Goal: Task Accomplishment & Management: Use online tool/utility

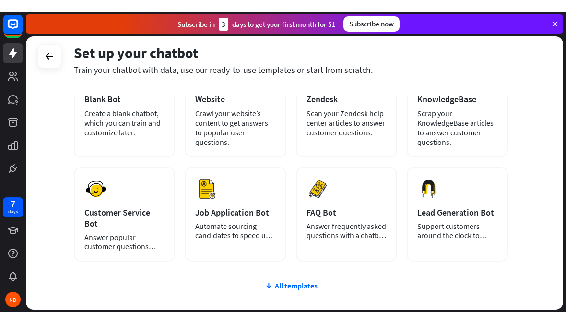
scroll to position [78, 0]
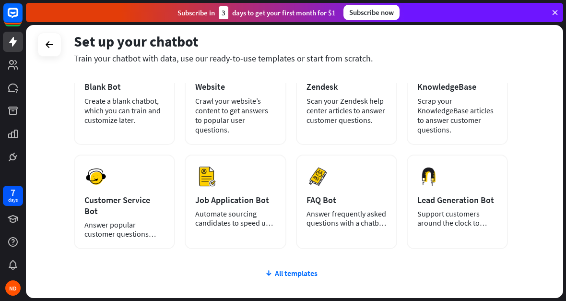
click at [120, 201] on div "Customer Service Bot" at bounding box center [124, 205] width 80 height 22
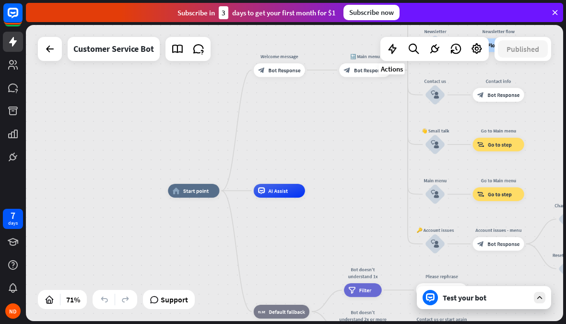
click at [391, 51] on icon at bounding box center [392, 49] width 12 height 12
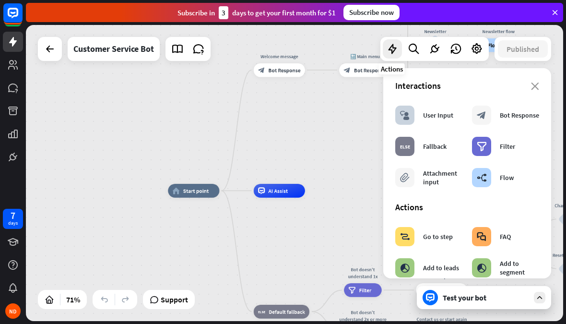
click at [440, 117] on div "User Input" at bounding box center [438, 115] width 30 height 9
click at [436, 122] on div "block_user_input User Input" at bounding box center [424, 114] width 58 height 19
click at [508, 118] on div "Bot Response" at bounding box center [519, 115] width 39 height 9
click at [446, 180] on div "Attachment input" at bounding box center [442, 177] width 39 height 17
click at [444, 233] on div "Go to step" at bounding box center [438, 236] width 30 height 9
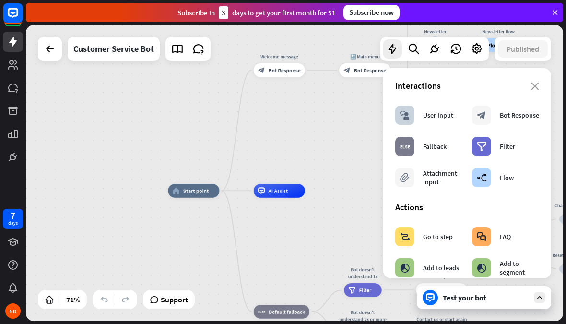
click at [500, 236] on div "FAQ" at bounding box center [505, 236] width 11 height 9
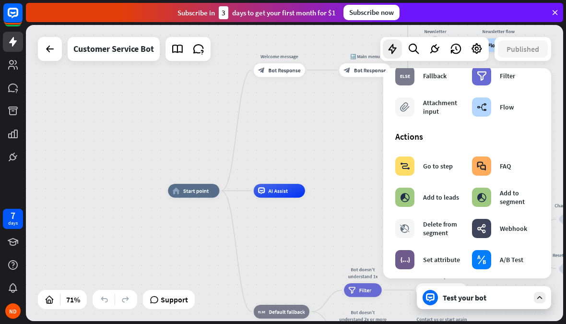
scroll to position [74, 0]
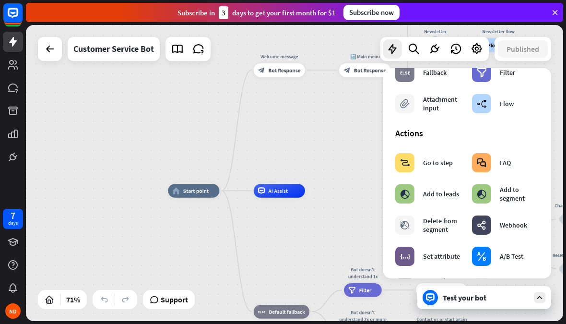
click at [489, 294] on div "Test your bot" at bounding box center [486, 297] width 86 height 10
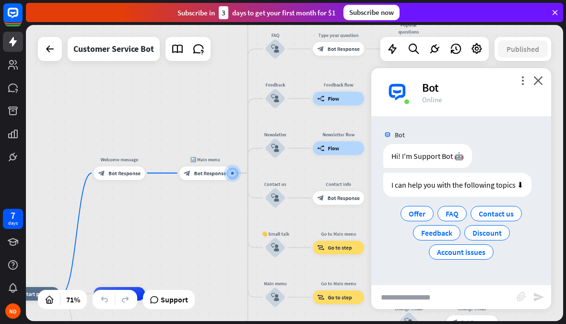
click at [490, 231] on span "Discount" at bounding box center [486, 233] width 29 height 10
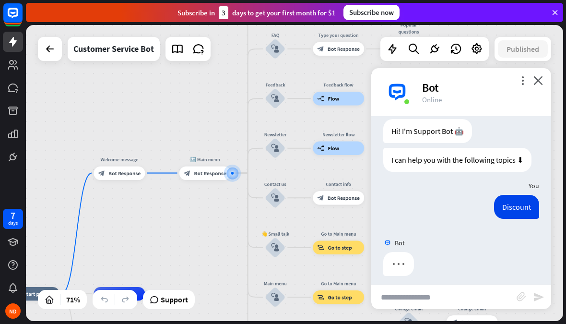
scroll to position [31, 0]
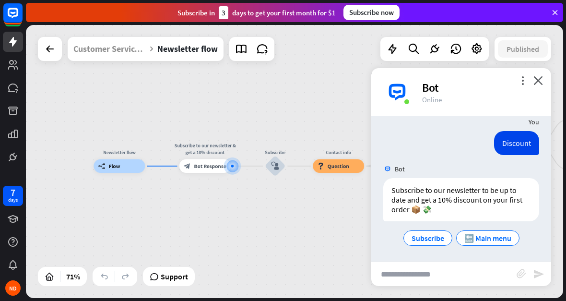
scroll to position [89, 0]
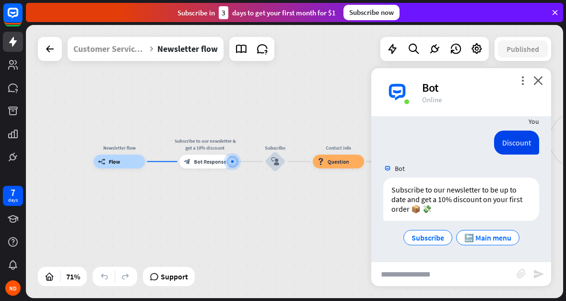
click at [484, 238] on span "🔙 Main menu" at bounding box center [487, 238] width 47 height 10
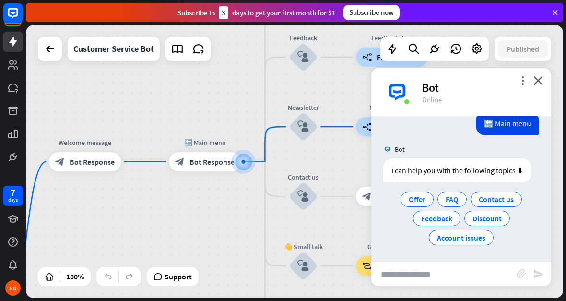
scroll to position [221, 0]
click at [545, 78] on div "more_vert close Bot Online" at bounding box center [461, 92] width 180 height 48
click at [537, 82] on icon "close" at bounding box center [538, 80] width 10 height 9
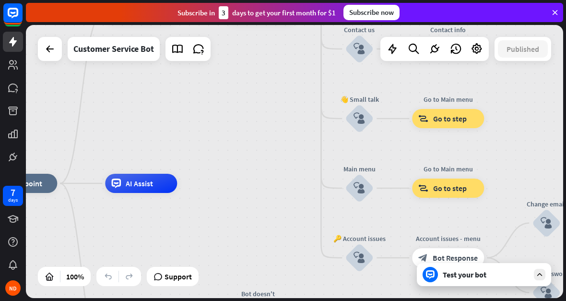
click at [475, 281] on div "Test your bot" at bounding box center [484, 274] width 134 height 23
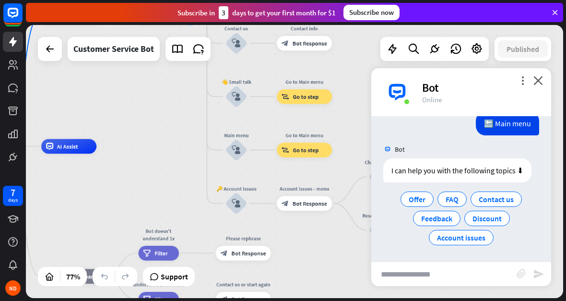
click at [434, 214] on span "Feedback" at bounding box center [436, 218] width 31 height 10
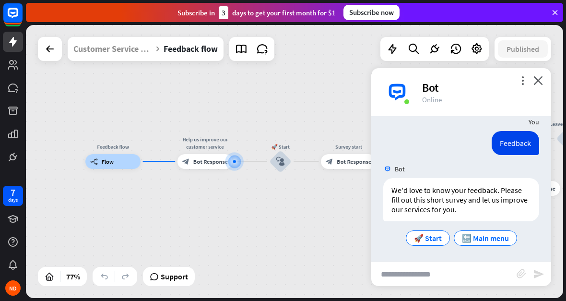
scroll to position [296, 0]
click at [48, 47] on icon at bounding box center [50, 49] width 12 height 12
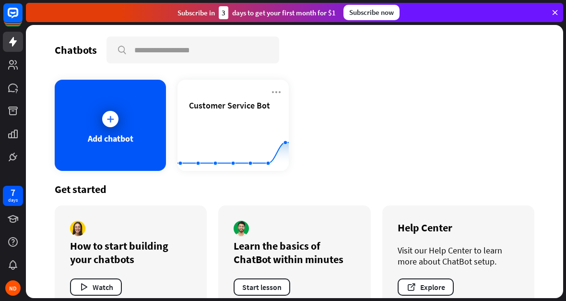
click at [210, 146] on rect at bounding box center [232, 147] width 111 height 60
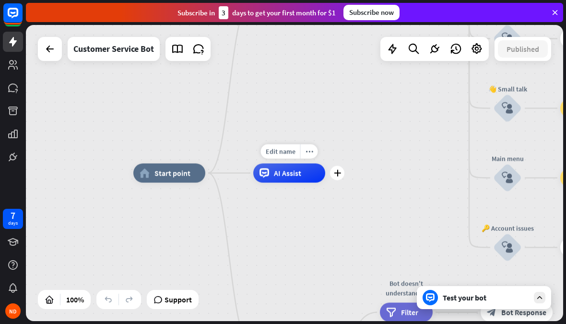
click at [316, 172] on div "AI Assist" at bounding box center [289, 172] width 72 height 19
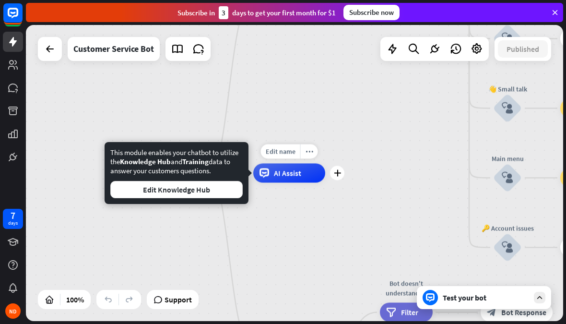
click at [360, 182] on div "home_2 Start point Welcome message block_bot_response Bot Response 🔙 Main menu …" at bounding box center [401, 321] width 537 height 296
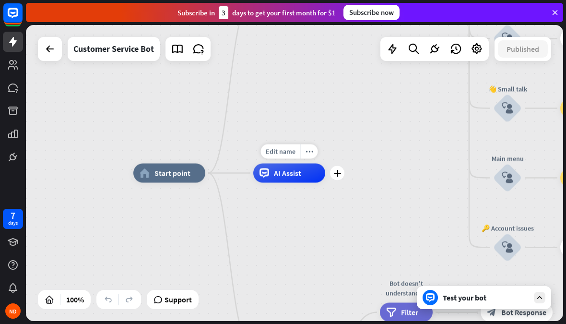
click at [340, 176] on div "plus" at bounding box center [337, 173] width 14 height 14
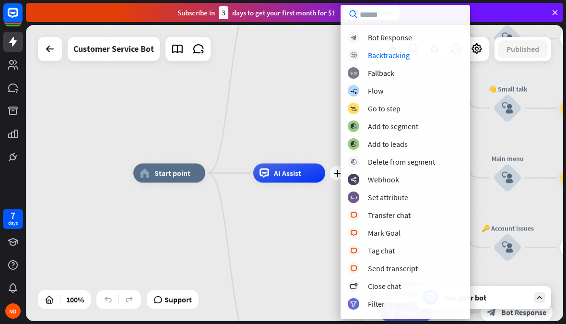
click at [417, 56] on div "block_backtracking Backtracking" at bounding box center [405, 55] width 115 height 12
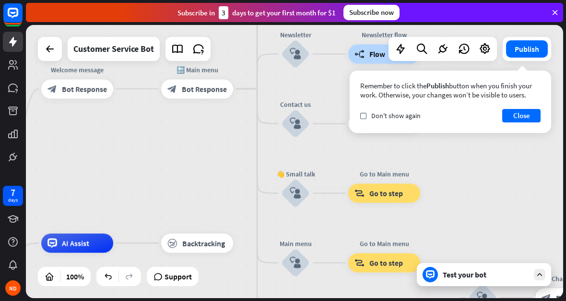
click at [365, 115] on label "check" at bounding box center [363, 116] width 6 height 6
click at [519, 119] on button "Close" at bounding box center [521, 115] width 38 height 13
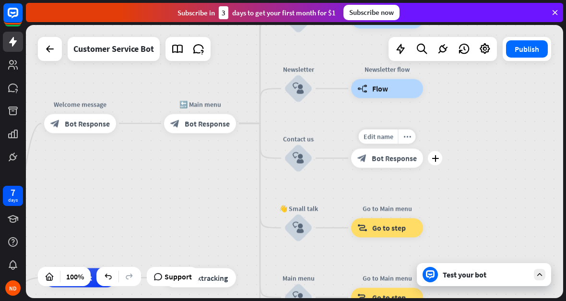
click at [442, 160] on div "plus" at bounding box center [435, 158] width 14 height 14
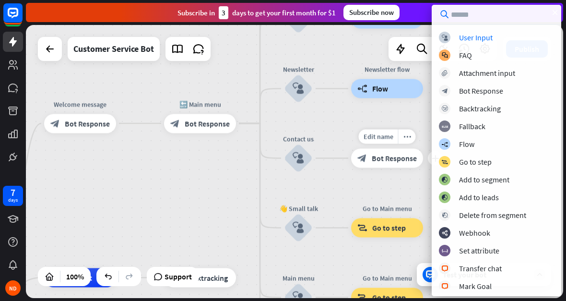
click at [493, 59] on div "block_faq FAQ" at bounding box center [496, 55] width 115 height 12
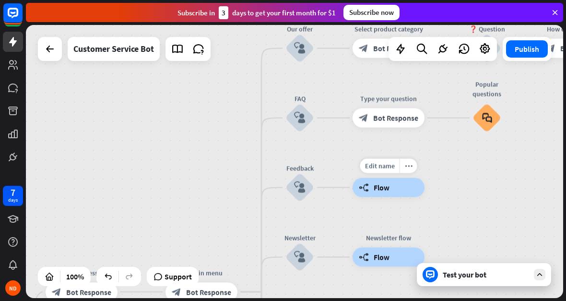
click at [409, 167] on icon "more_horiz" at bounding box center [409, 165] width 8 height 7
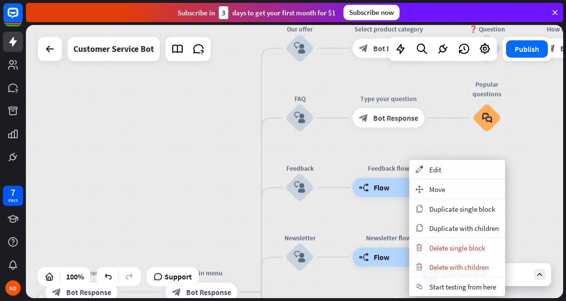
click at [534, 178] on div "home_2 Start point Welcome message block_bot_response Bot Response 🔙 Main menu …" at bounding box center [294, 161] width 537 height 273
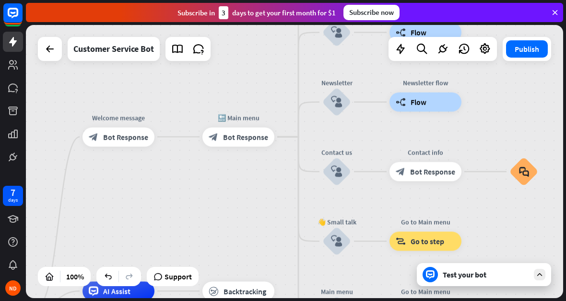
click at [466, 272] on div "Test your bot" at bounding box center [486, 274] width 86 height 10
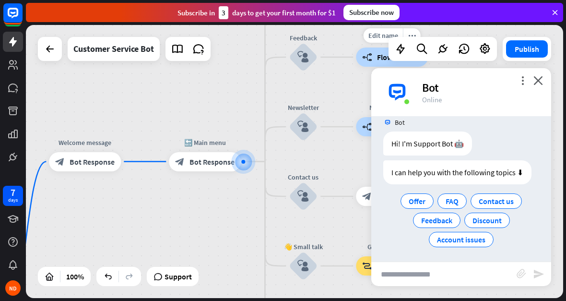
scroll to position [14, 0]
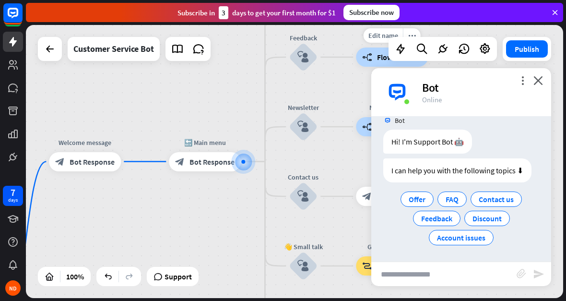
click at [496, 221] on span "Discount" at bounding box center [486, 218] width 29 height 10
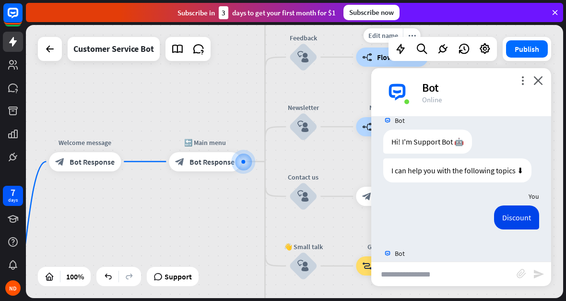
scroll to position [47, 0]
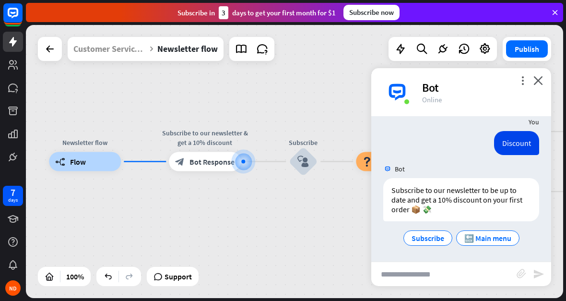
scroll to position [89, 0]
